Goal: Transaction & Acquisition: Purchase product/service

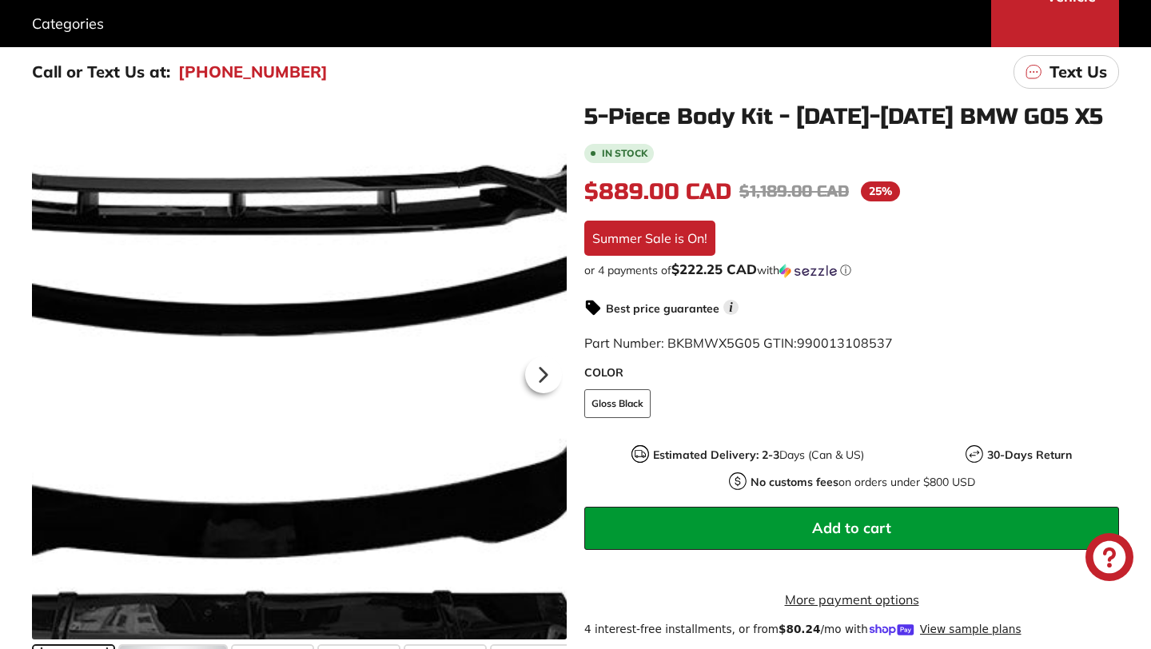
scroll to position [214, 0]
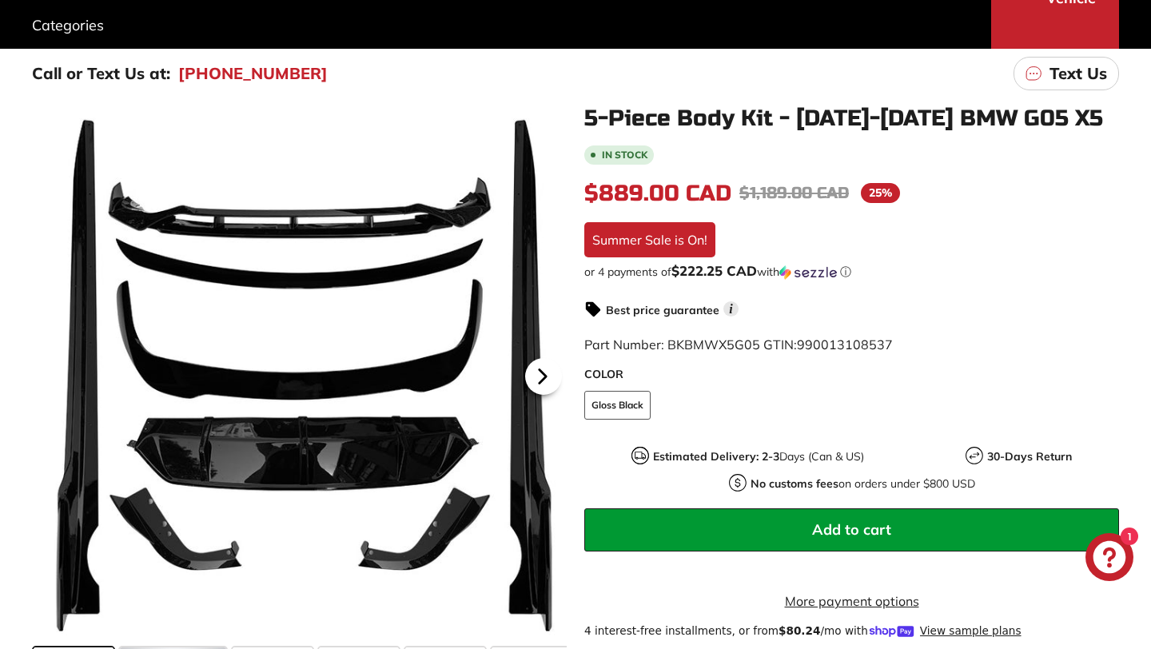
click at [544, 381] on icon at bounding box center [543, 376] width 37 height 37
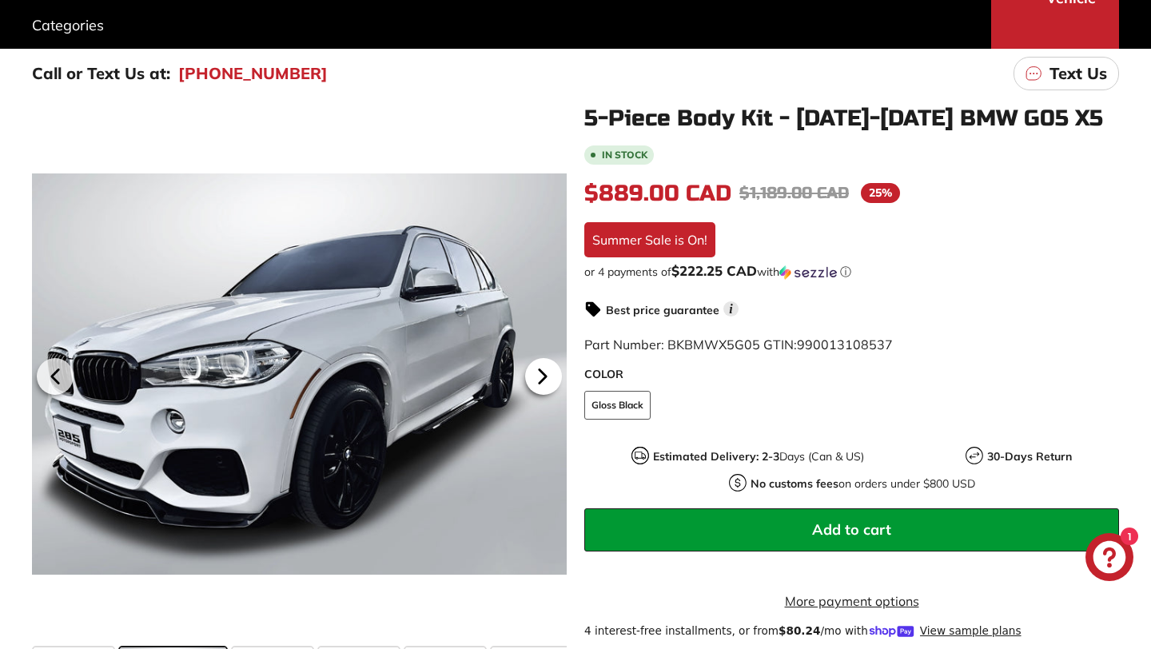
click at [544, 381] on icon at bounding box center [543, 376] width 37 height 37
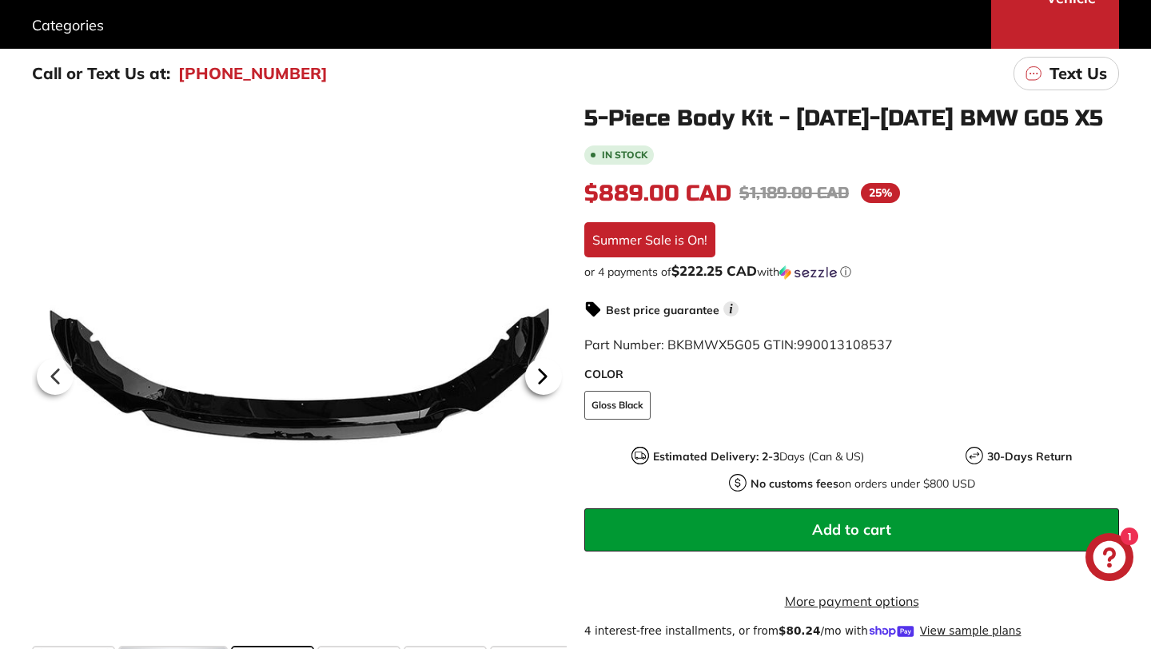
click at [544, 381] on icon at bounding box center [543, 376] width 37 height 37
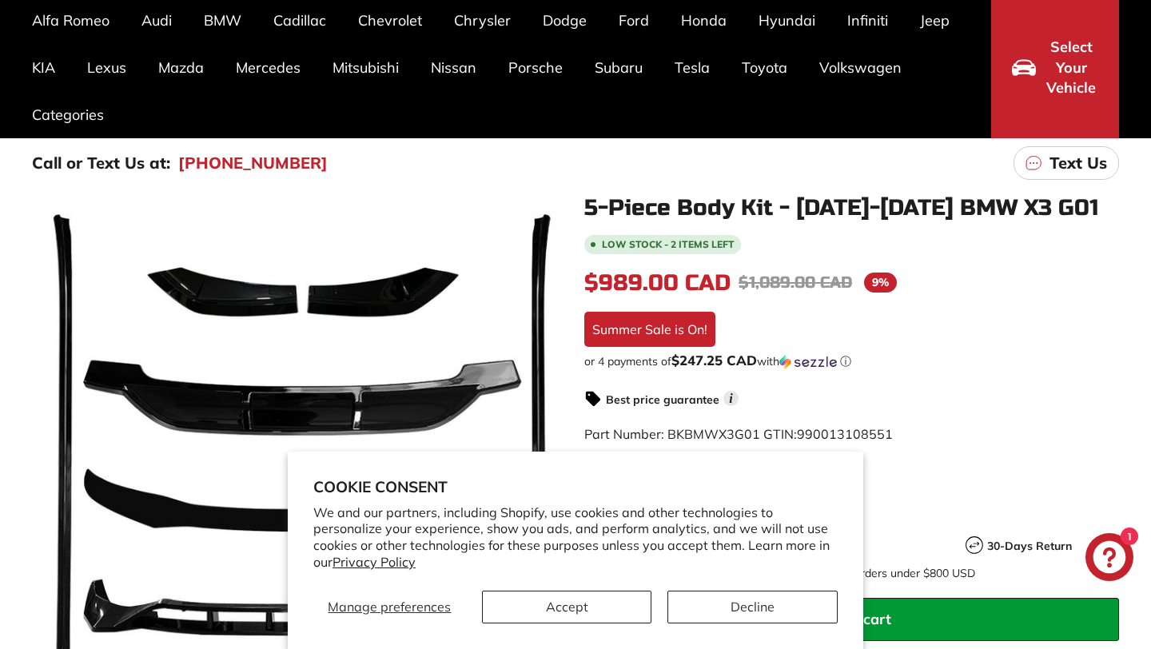
scroll to position [219, 0]
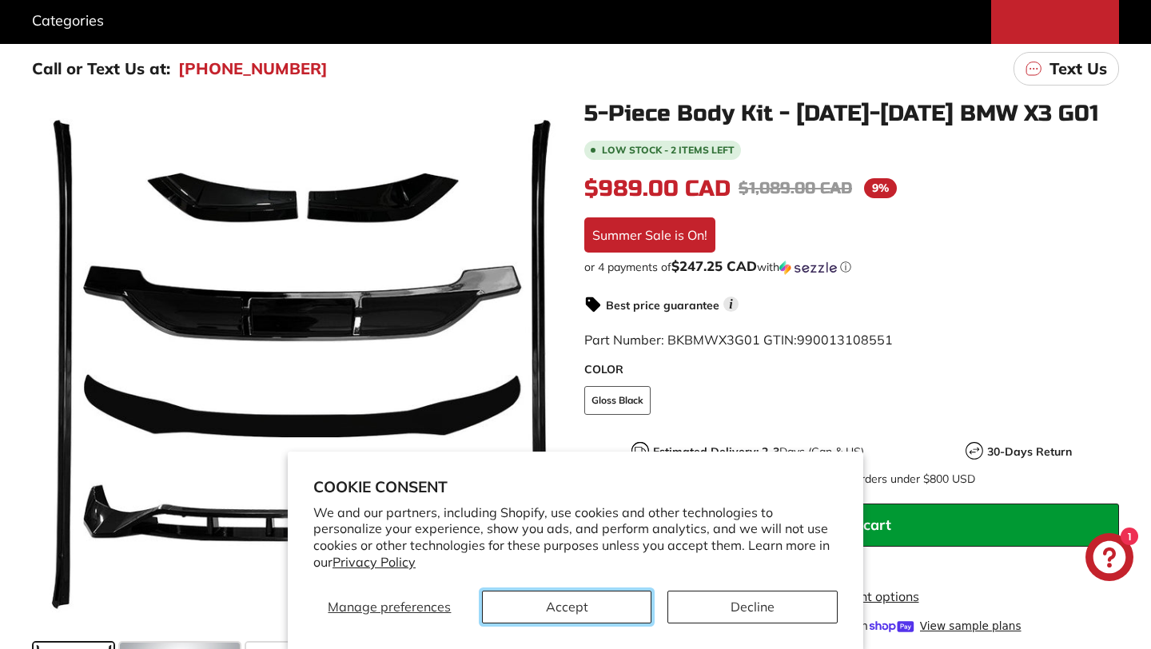
click at [615, 613] on button "Accept" at bounding box center [567, 607] width 170 height 33
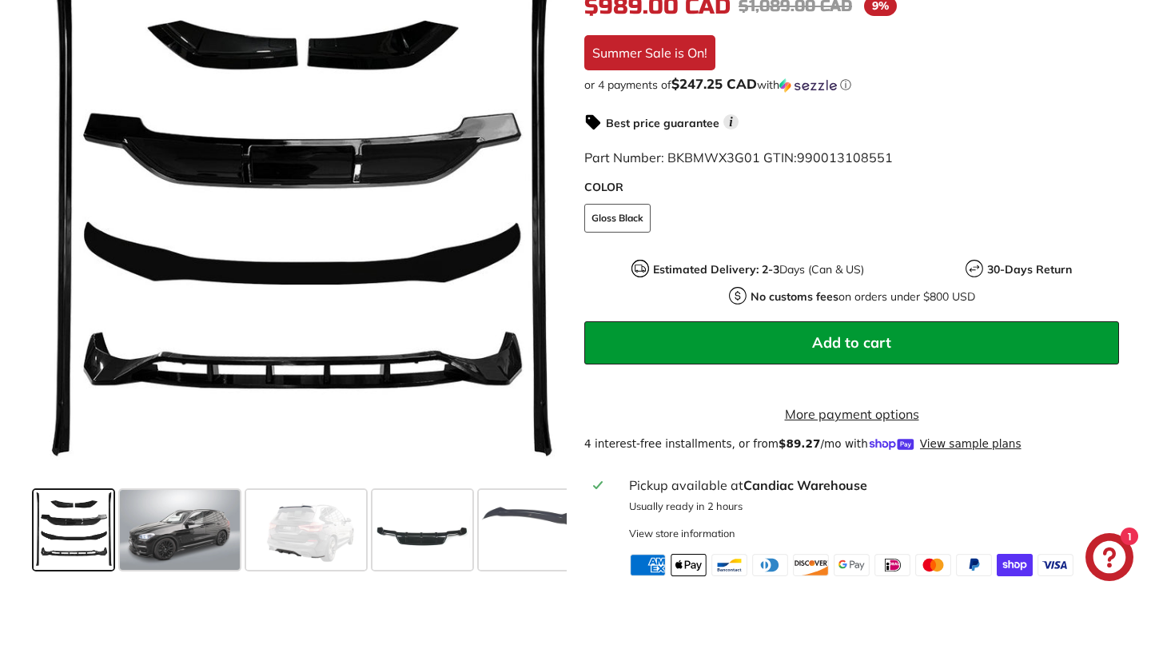
scroll to position [403, 0]
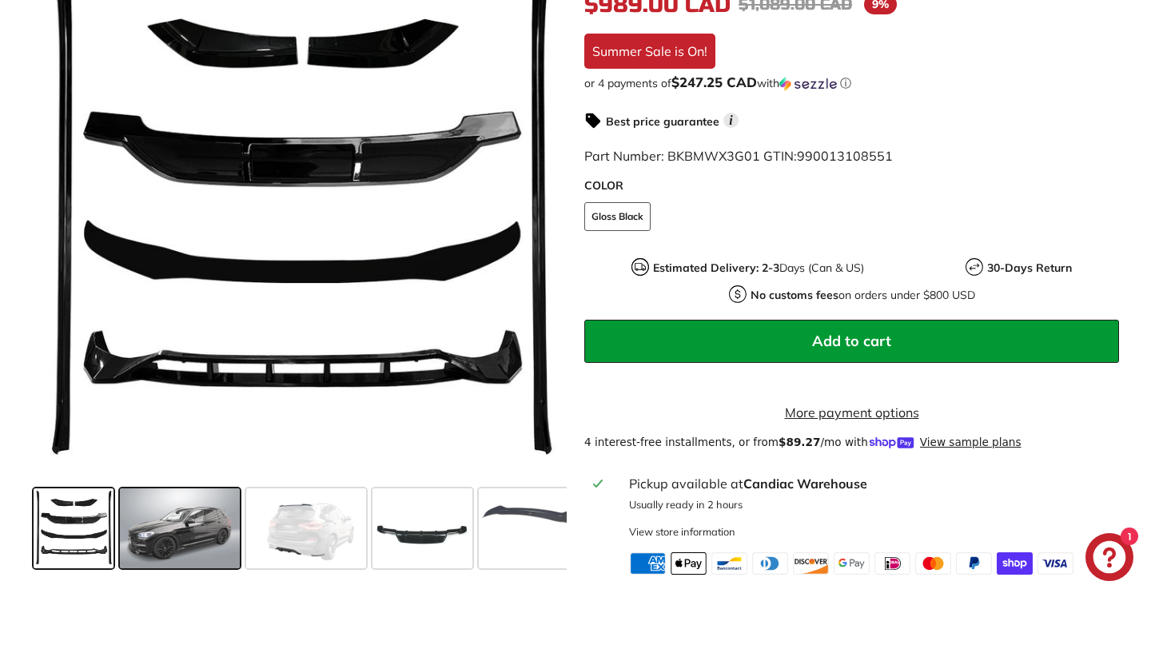
click at [197, 564] on span at bounding box center [180, 529] width 120 height 80
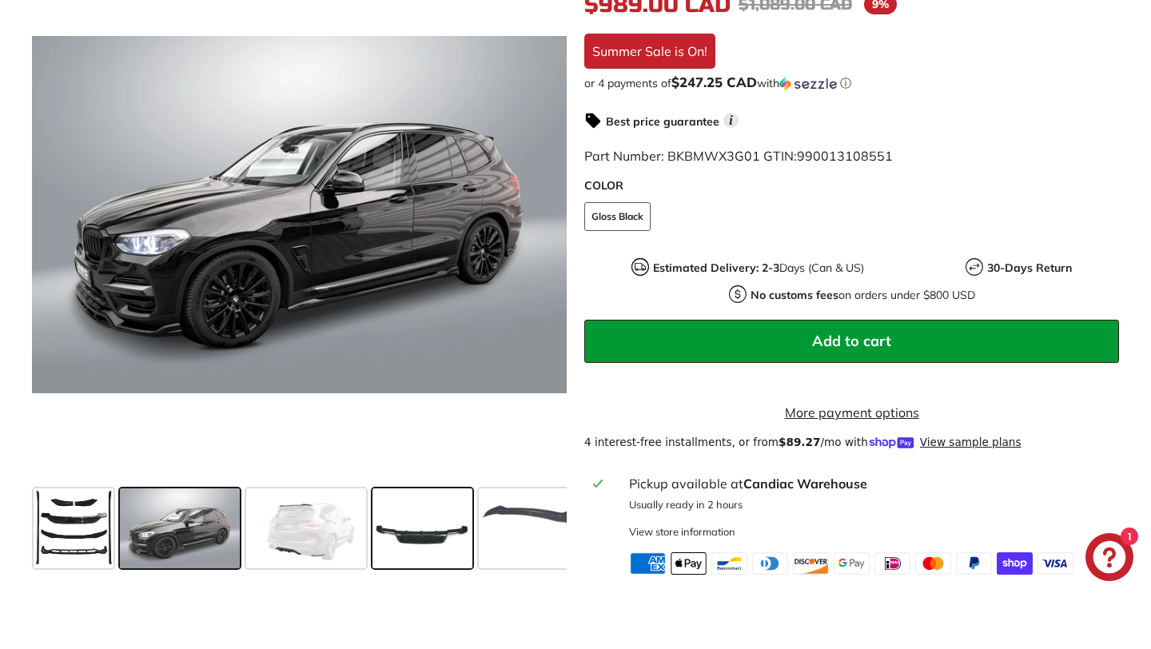
click at [415, 550] on span at bounding box center [423, 529] width 100 height 80
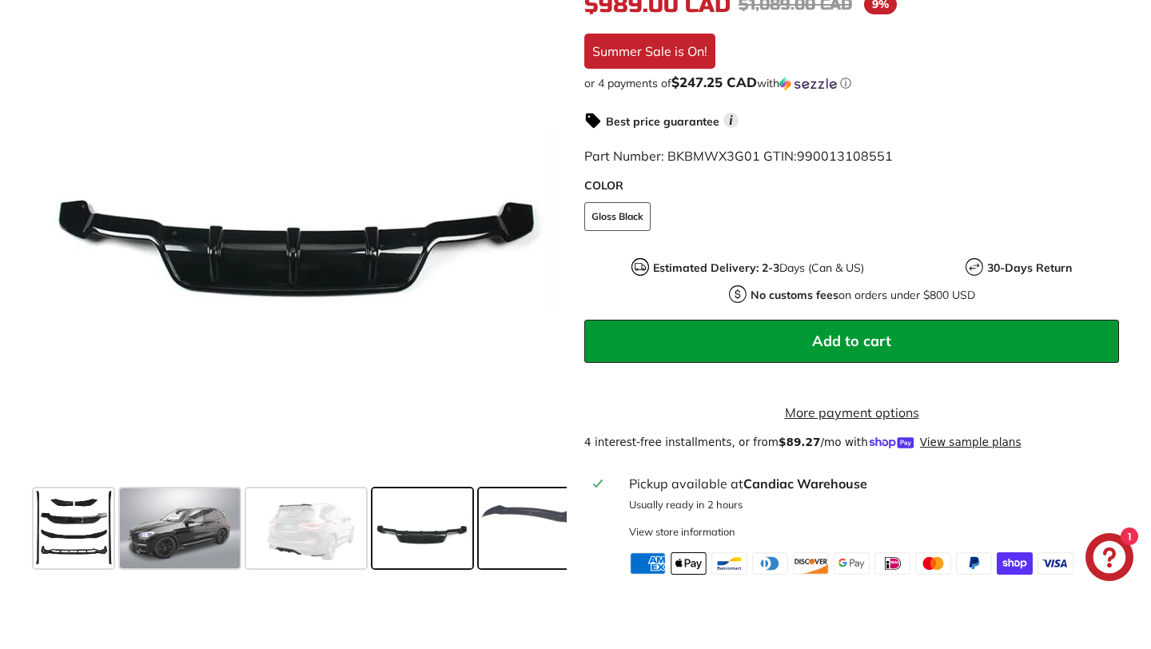
click at [534, 552] on span at bounding box center [539, 529] width 120 height 80
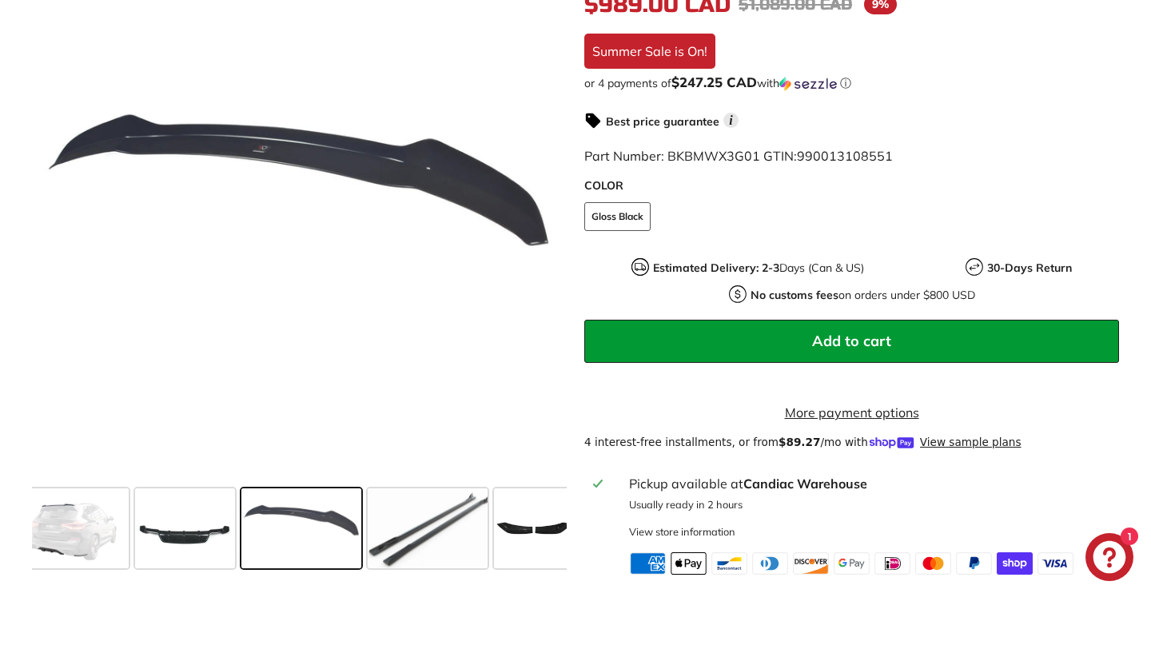
scroll to position [0, 239]
click at [455, 549] on span at bounding box center [426, 529] width 120 height 80
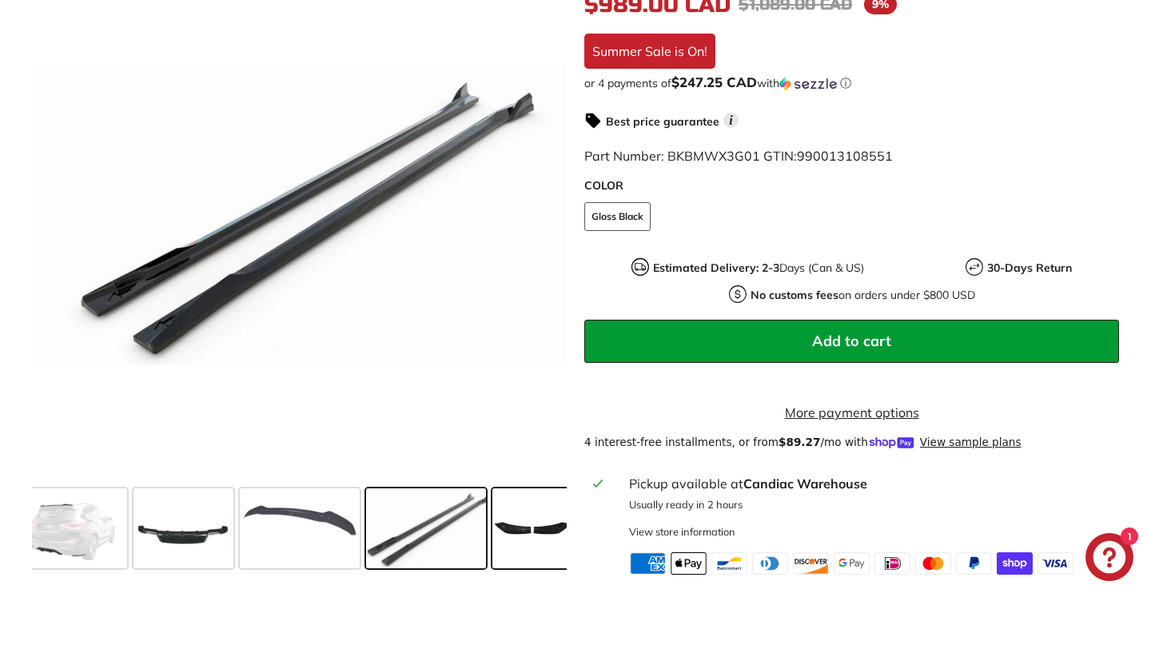
click at [529, 540] on span at bounding box center [533, 529] width 80 height 80
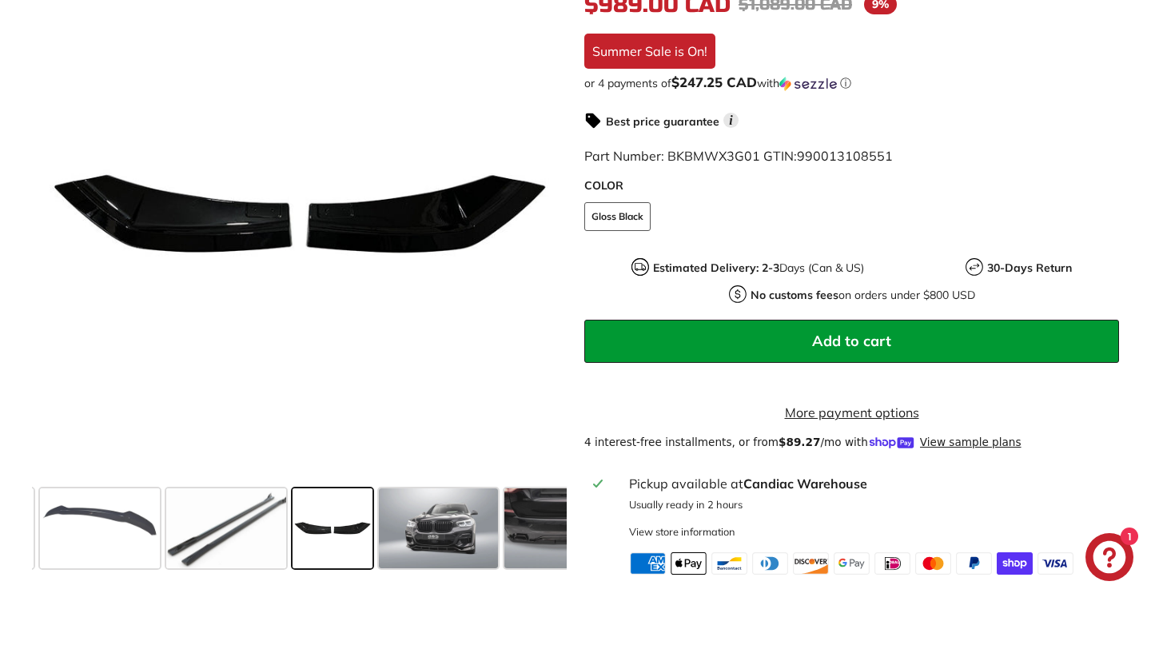
scroll to position [0, 472]
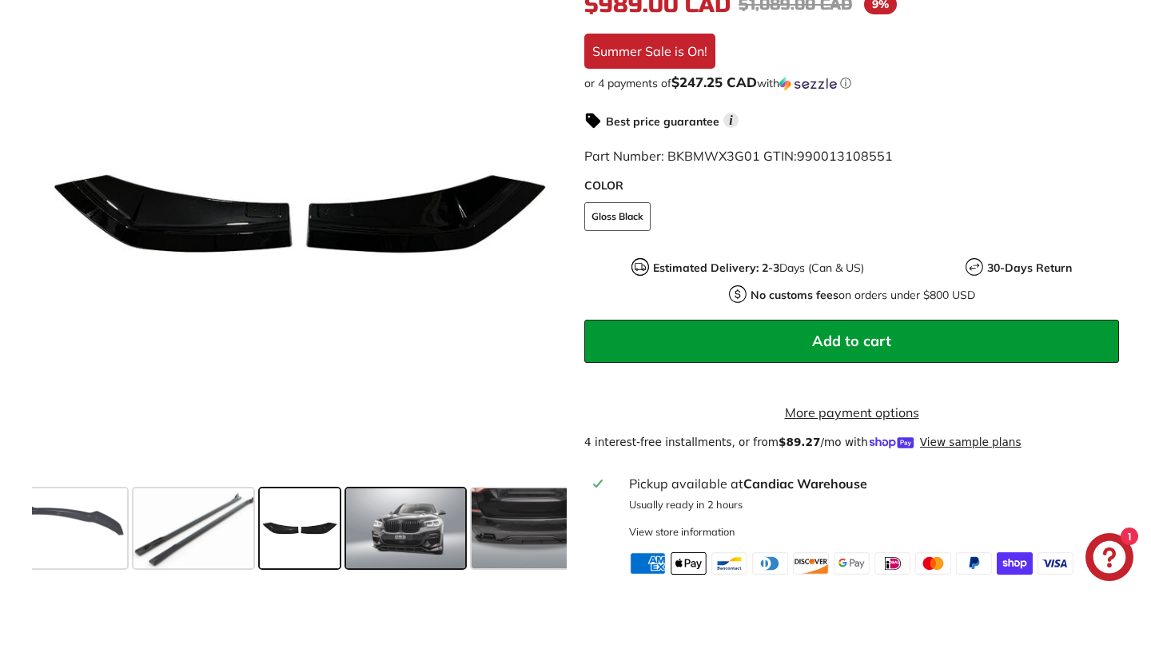
click at [424, 558] on span at bounding box center [406, 529] width 120 height 80
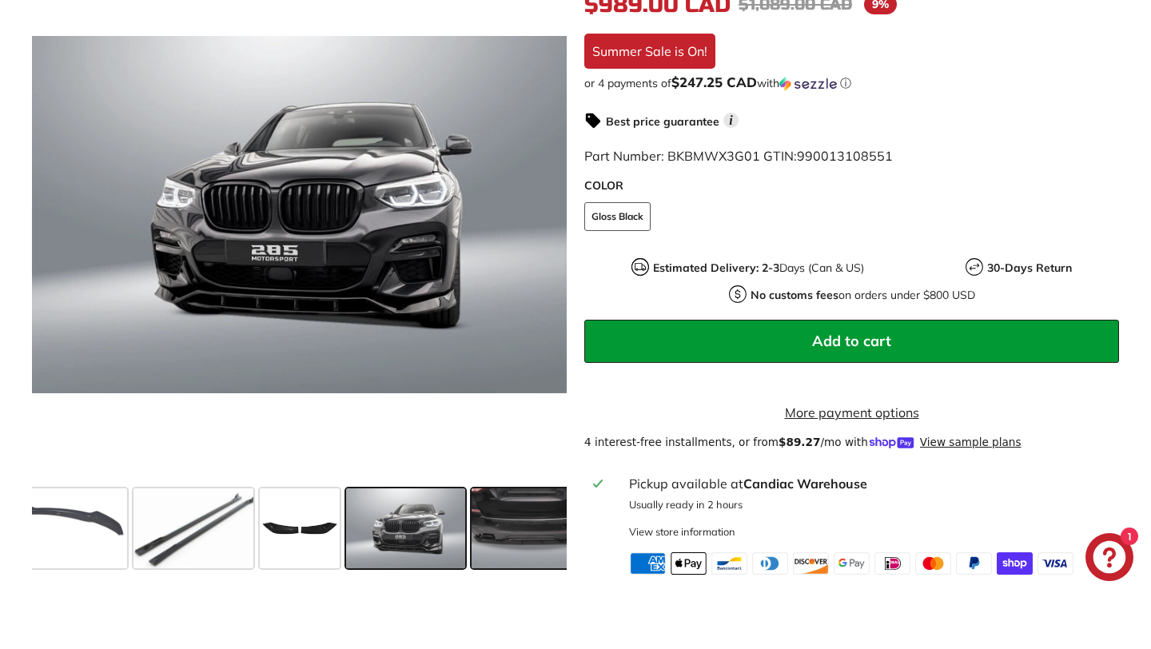
click at [520, 547] on span at bounding box center [532, 529] width 120 height 80
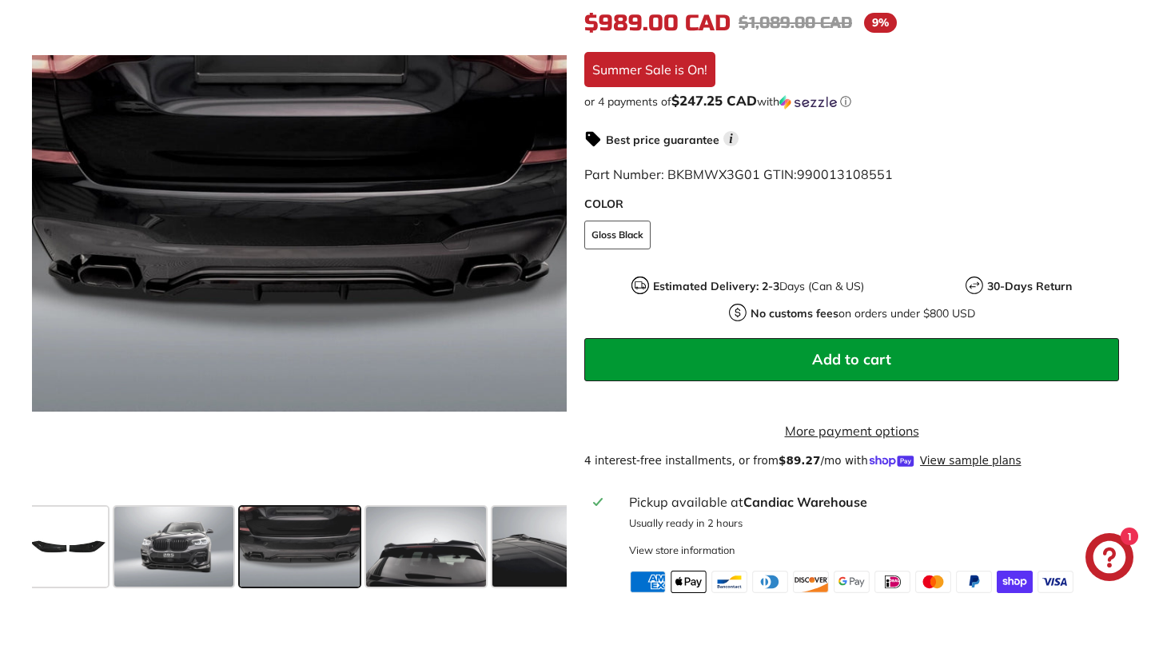
scroll to position [413, 0]
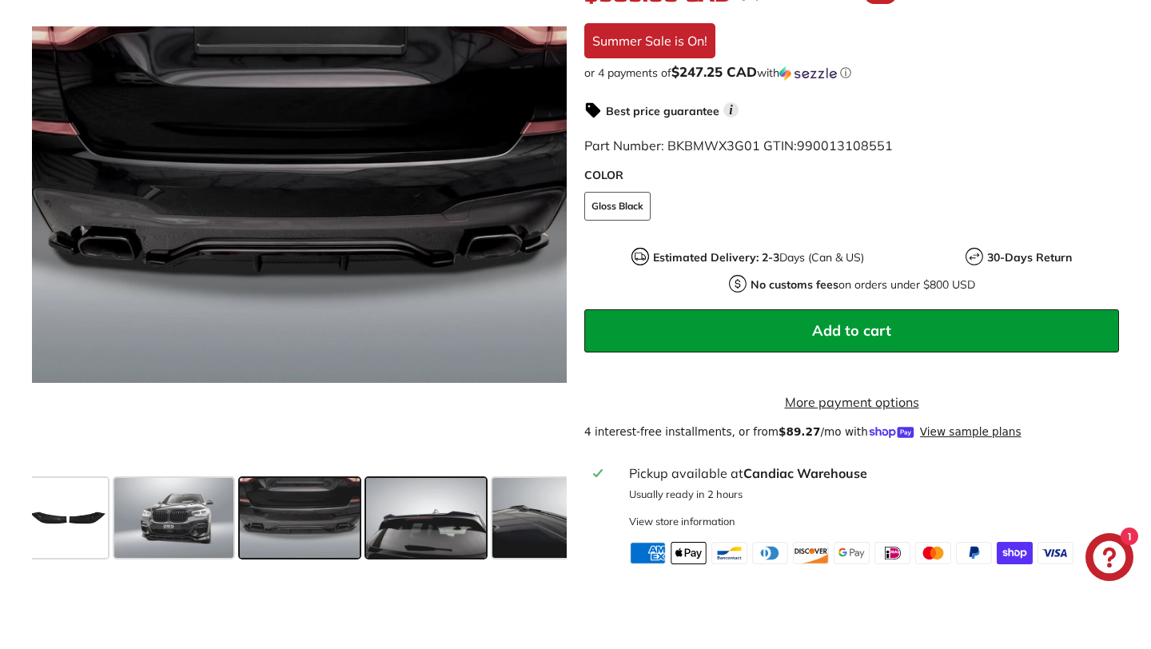
click at [464, 558] on span at bounding box center [426, 518] width 120 height 80
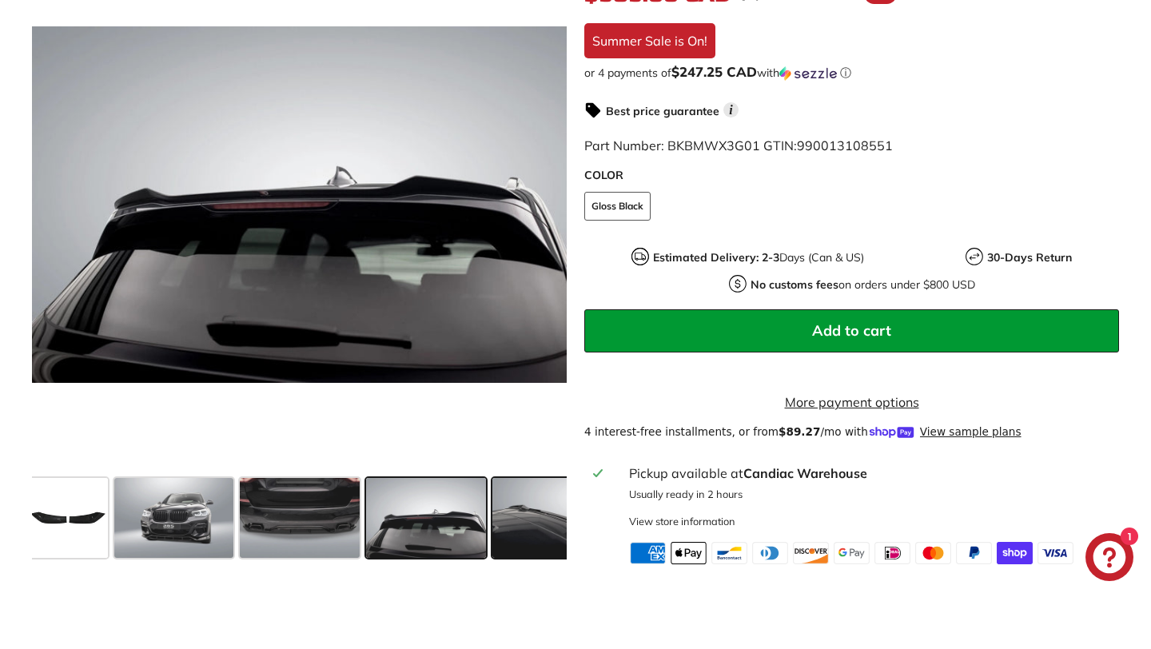
click at [526, 558] on span at bounding box center [553, 518] width 120 height 80
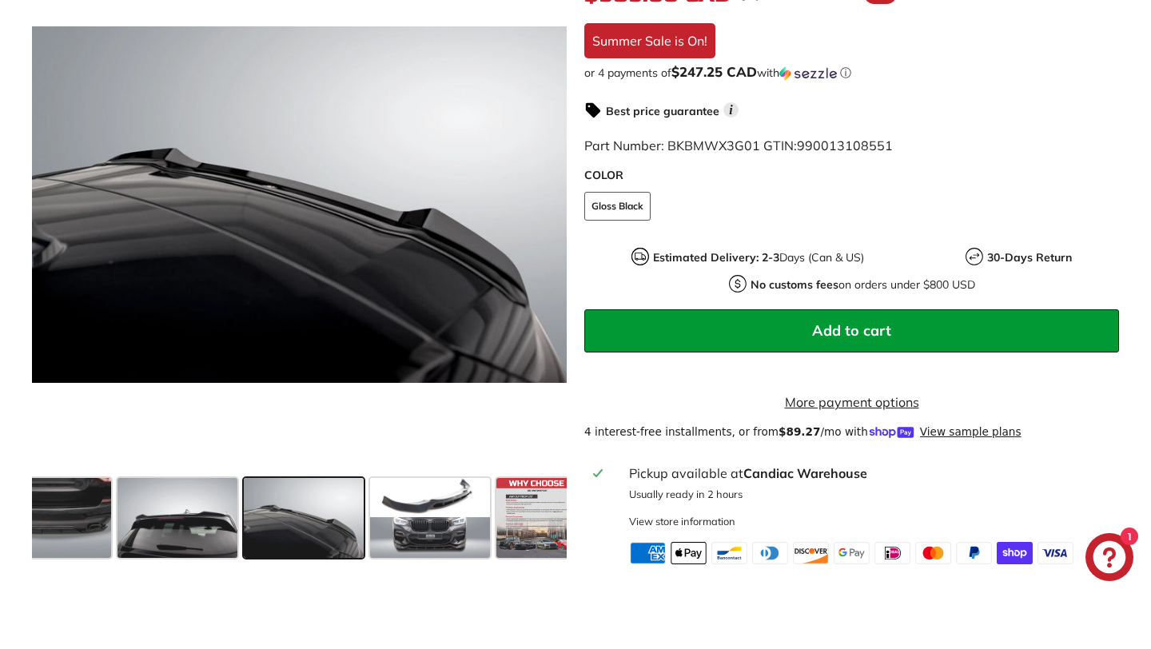
scroll to position [0, 956]
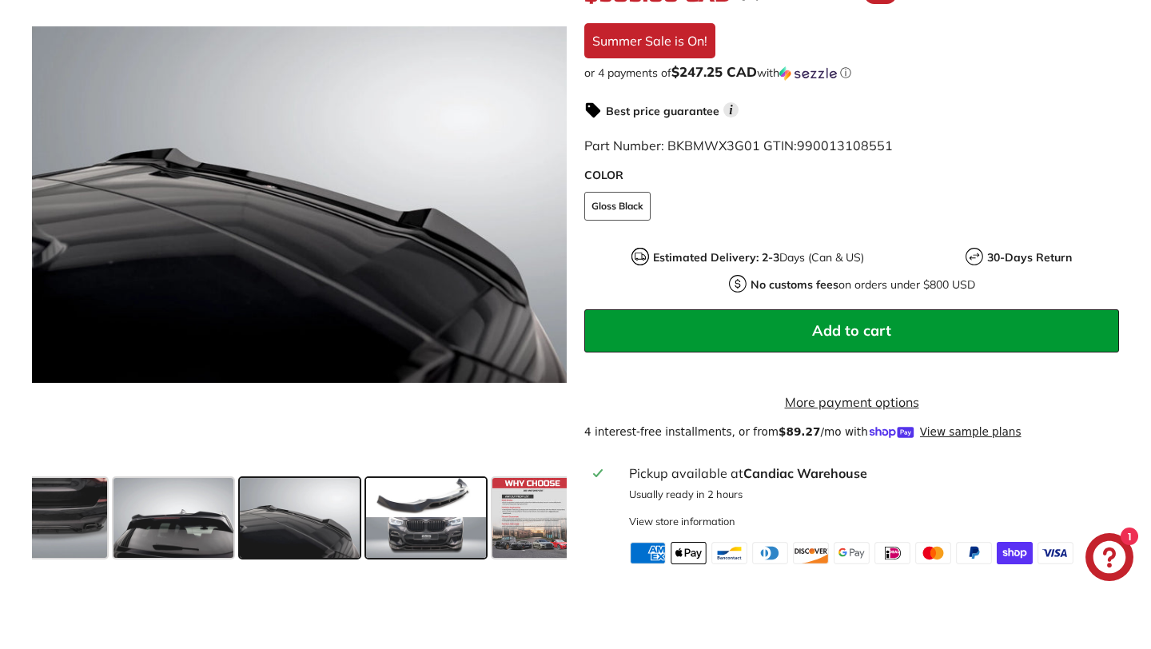
click at [437, 542] on span at bounding box center [426, 518] width 120 height 80
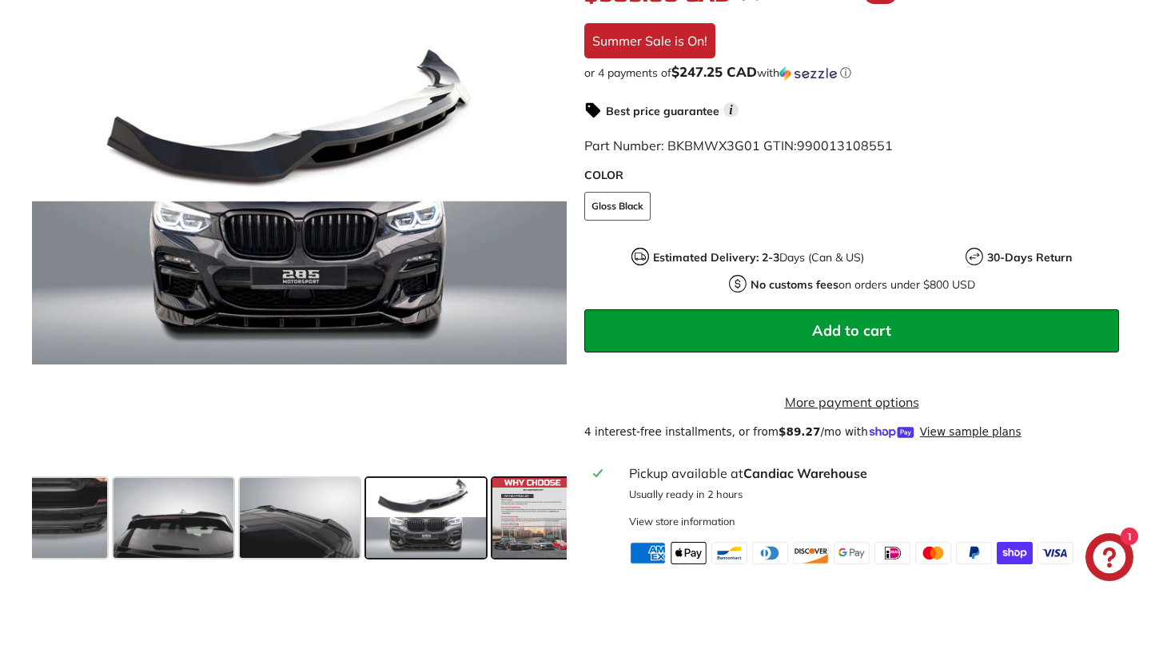
click at [519, 547] on span at bounding box center [533, 518] width 80 height 80
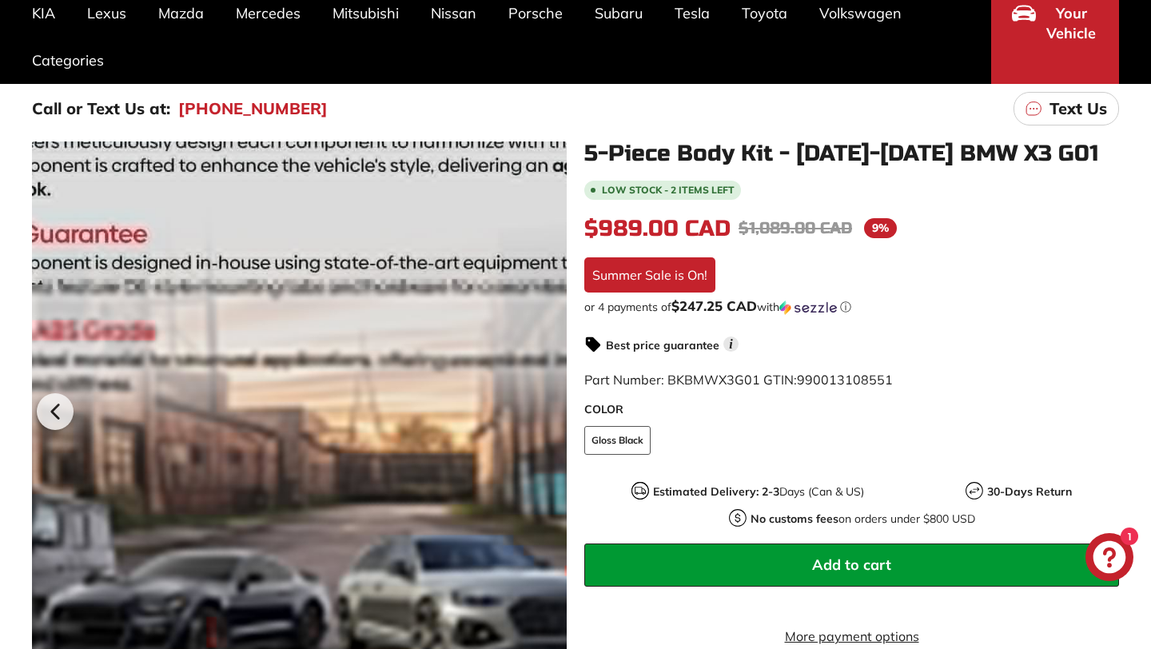
scroll to position [0, 0]
